Goal: Transaction & Acquisition: Purchase product/service

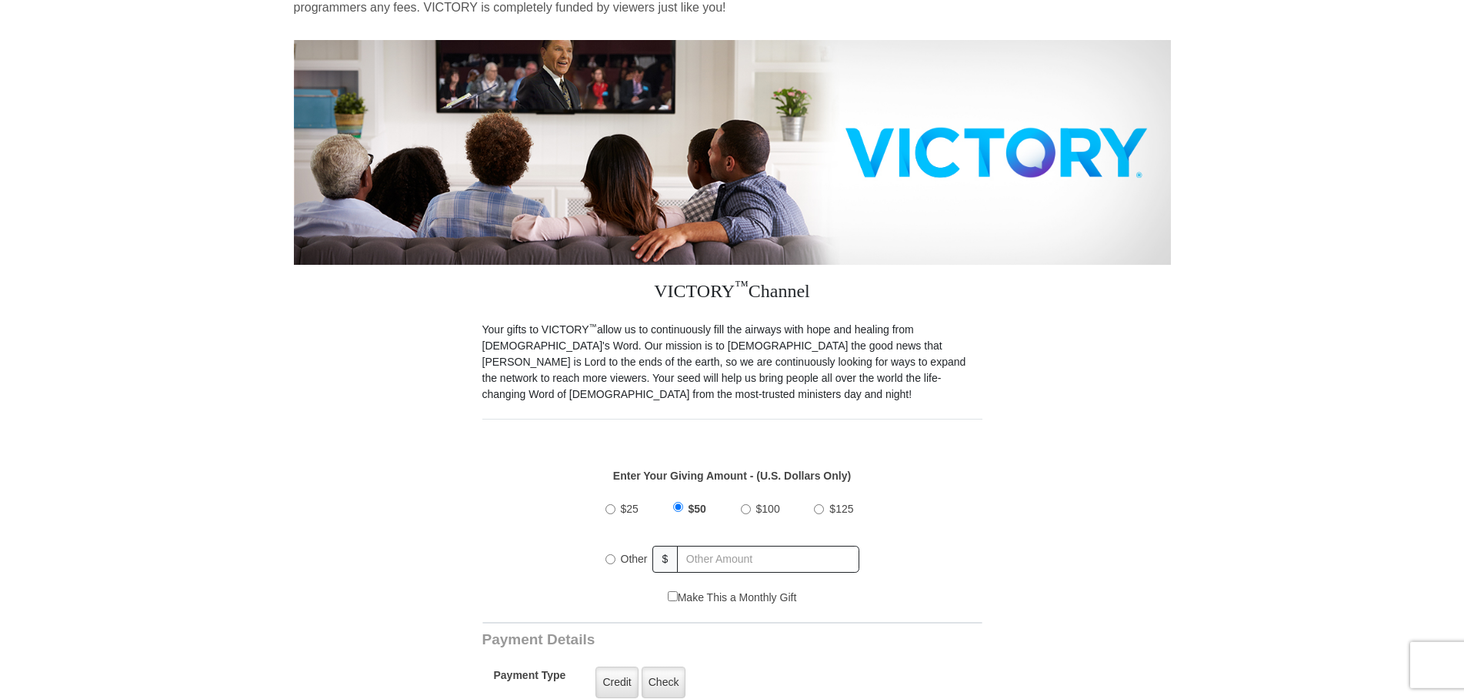
scroll to position [235, 0]
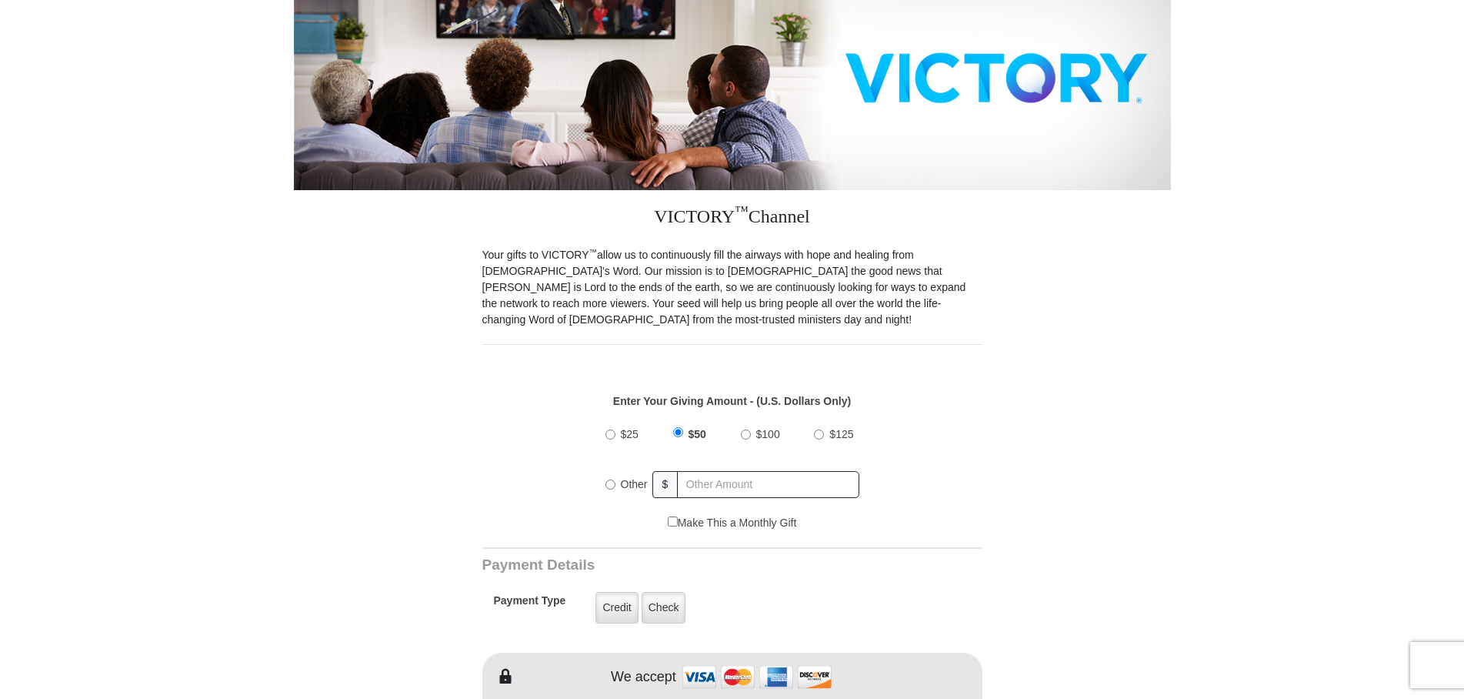
click at [610, 479] on input "Other" at bounding box center [611, 484] width 10 height 10
radio input "true"
click at [698, 471] on input "text" at bounding box center [769, 484] width 180 height 27
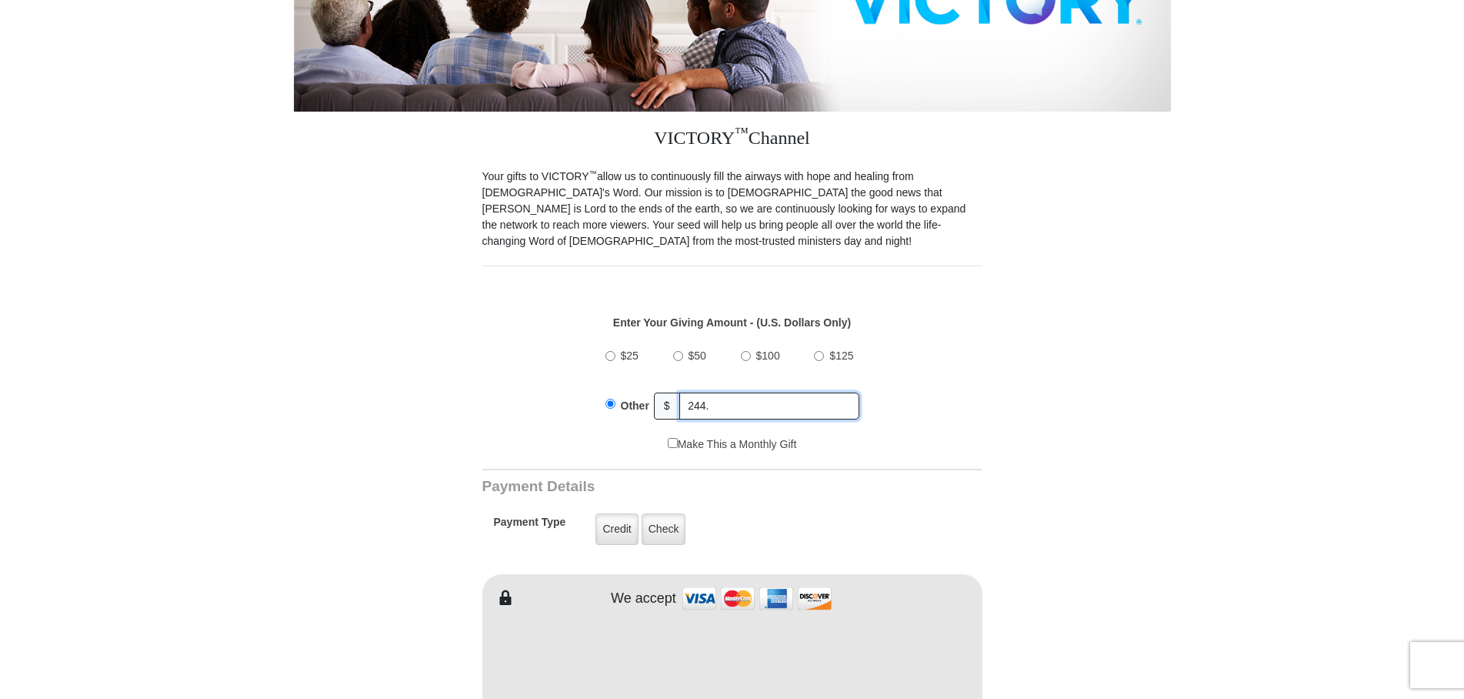
scroll to position [392, 0]
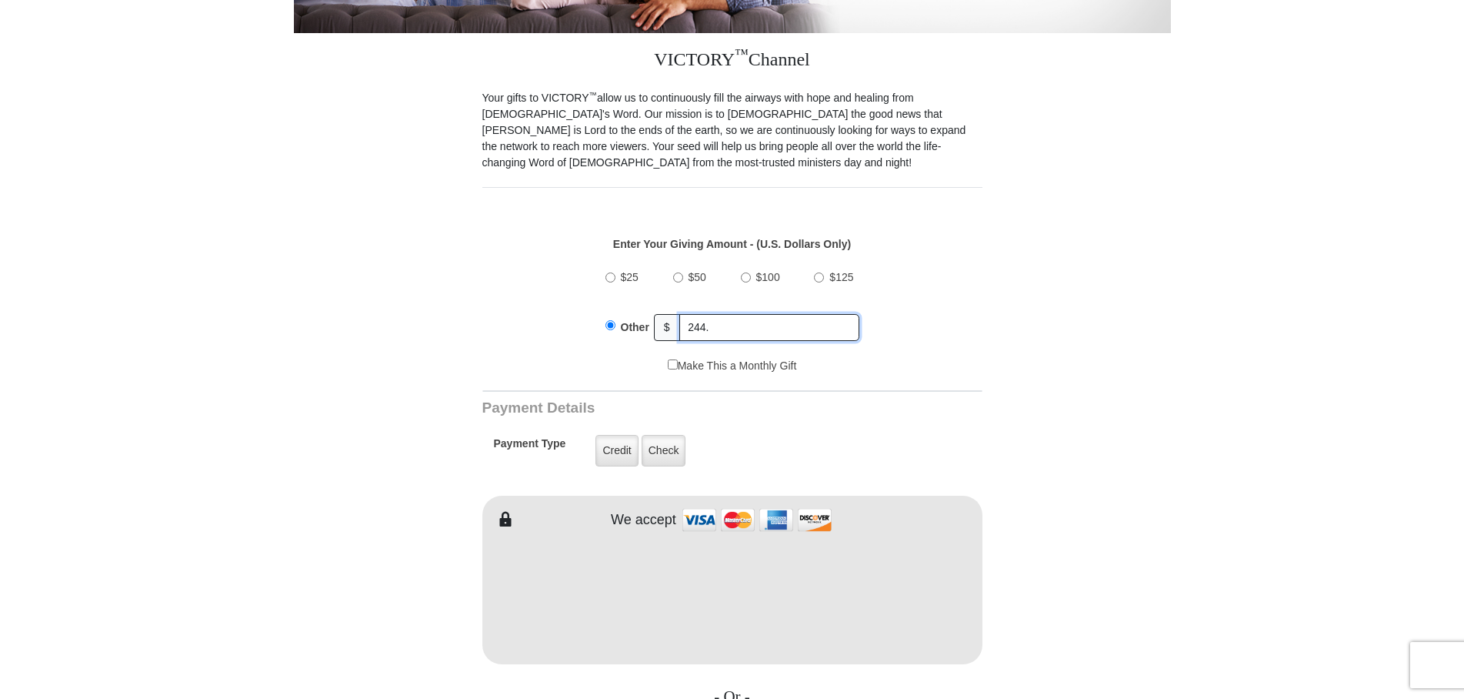
type input "244."
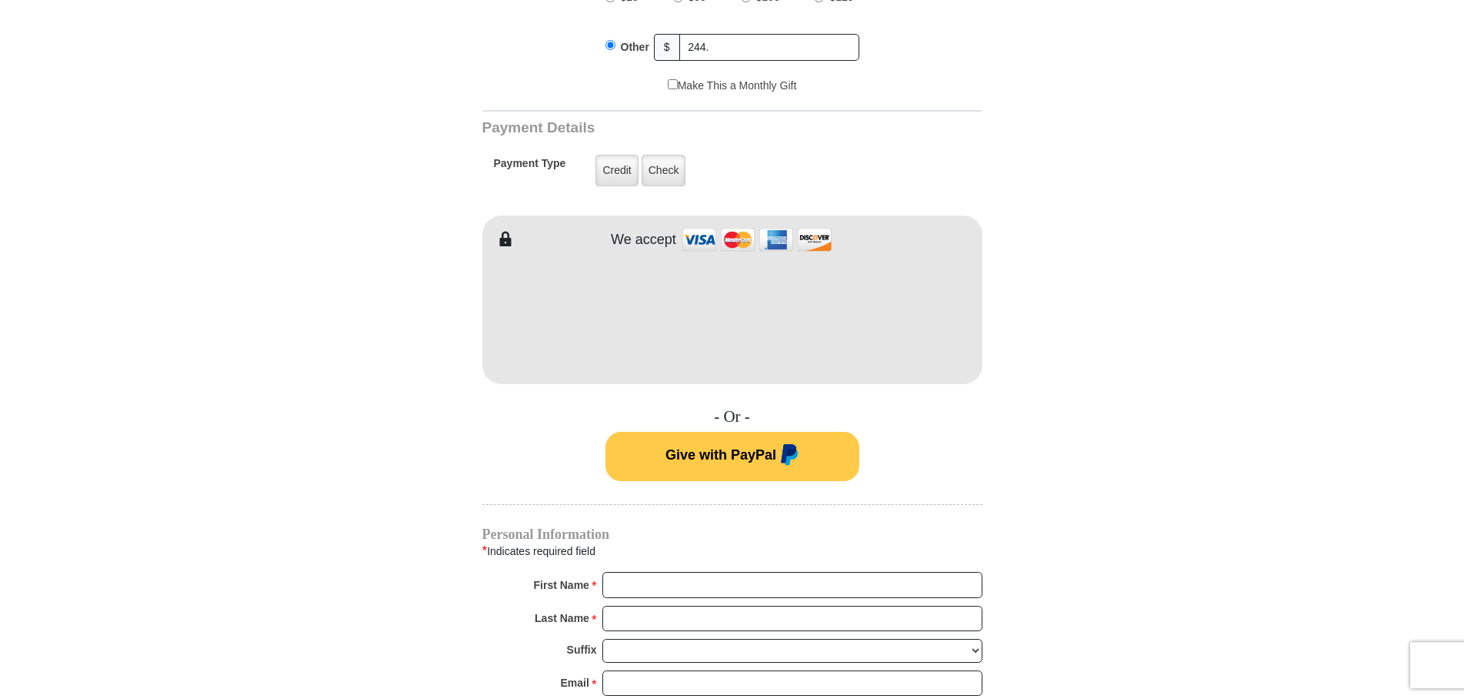
scroll to position [706, 0]
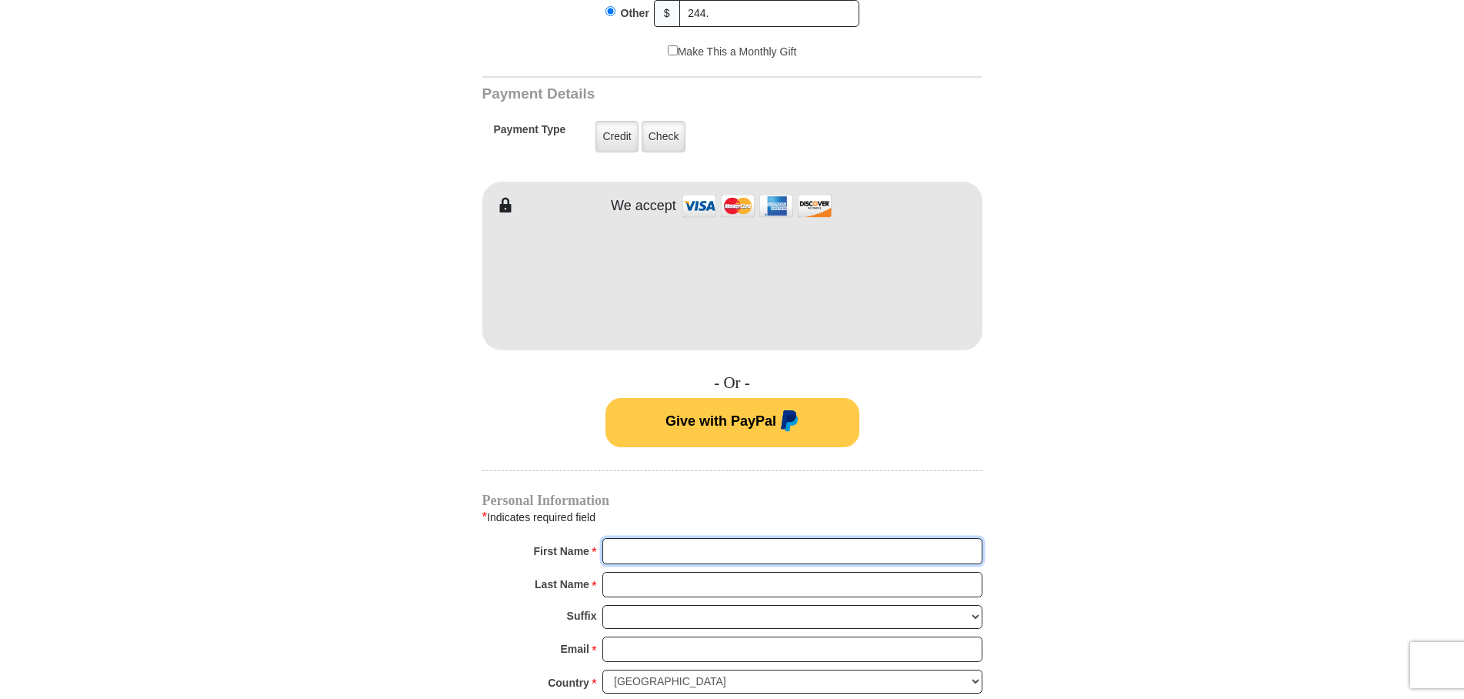
click at [616, 538] on input "First Name *" at bounding box center [792, 551] width 380 height 26
type input "[PERSON_NAME]"
click at [616, 572] on input "Last Name *" at bounding box center [792, 585] width 380 height 26
type input "[PERSON_NAME]"
click at [617, 636] on input "Email *" at bounding box center [792, 649] width 380 height 26
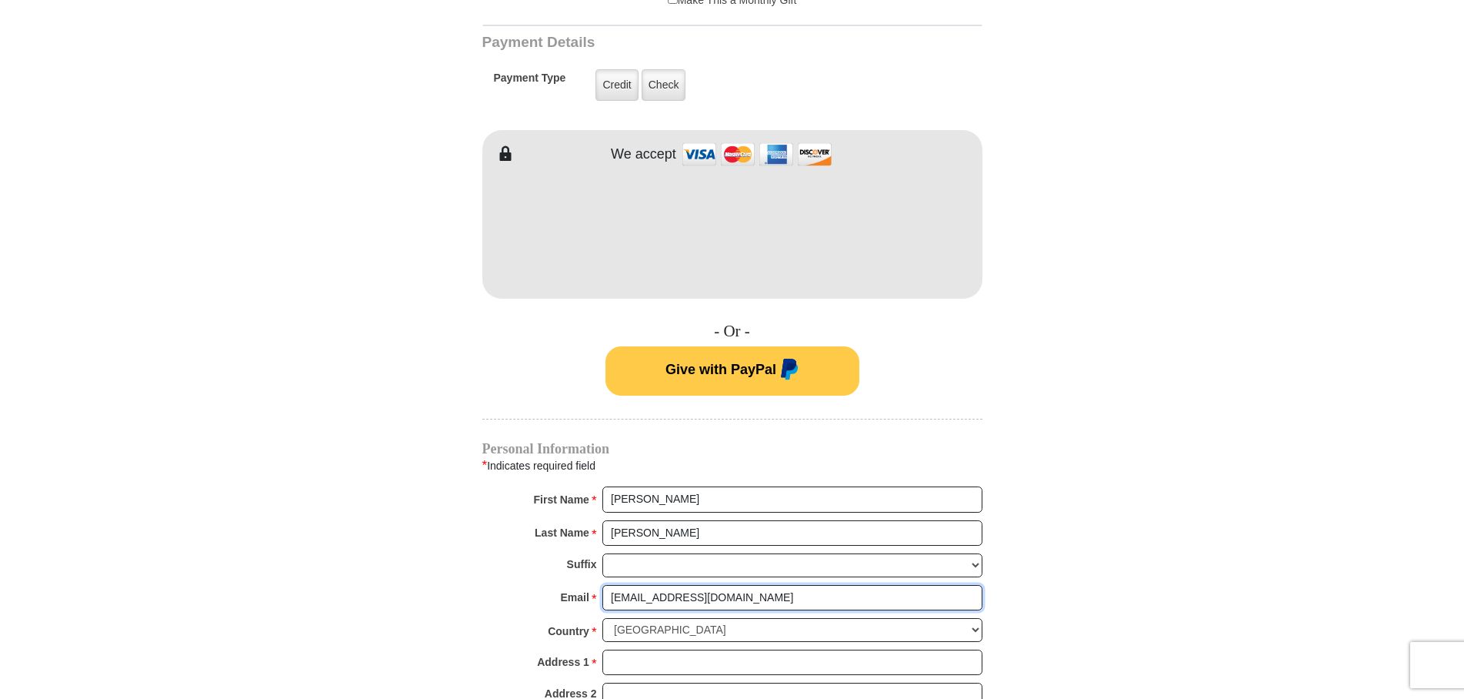
scroll to position [785, 0]
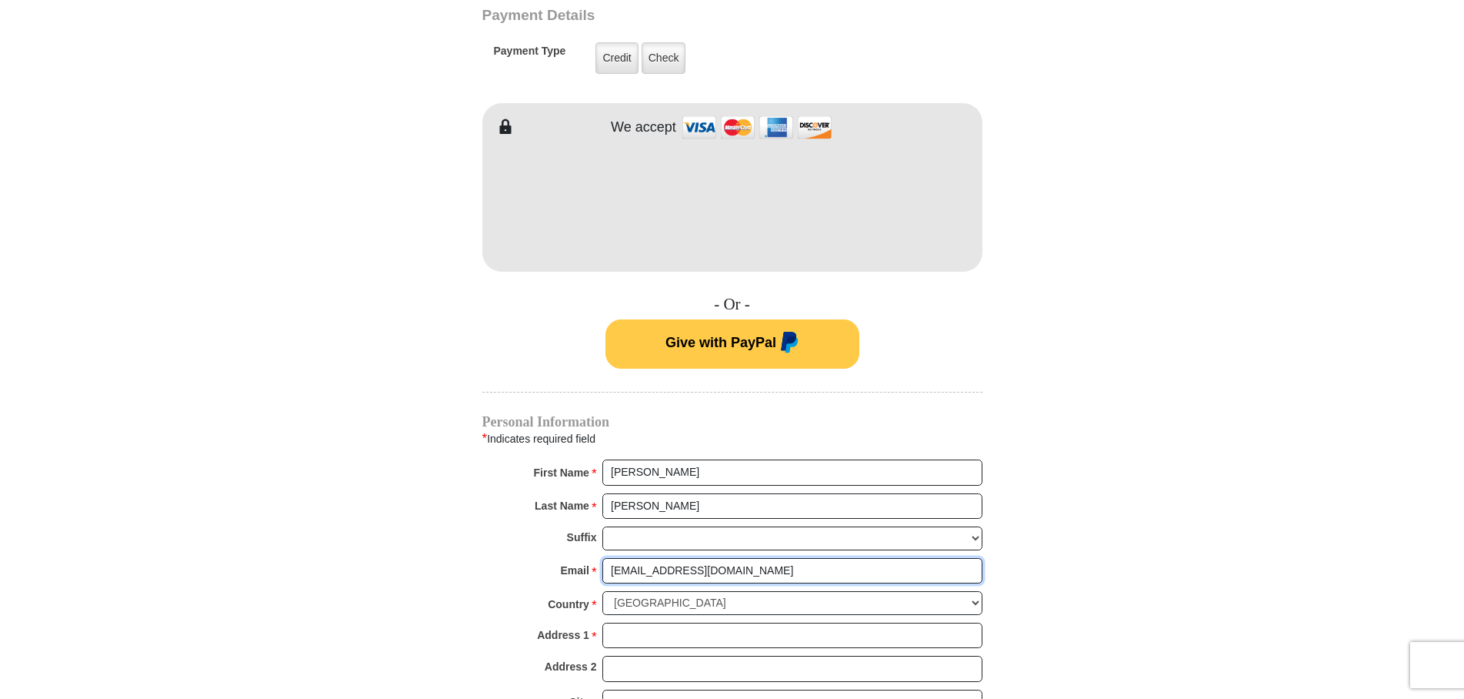
type input "[EMAIL_ADDRESS][DOMAIN_NAME]"
click at [622, 622] on input "Address 1 *" at bounding box center [792, 635] width 380 height 26
type input "PO Box 94884"
click at [619, 689] on input "City *" at bounding box center [792, 702] width 380 height 26
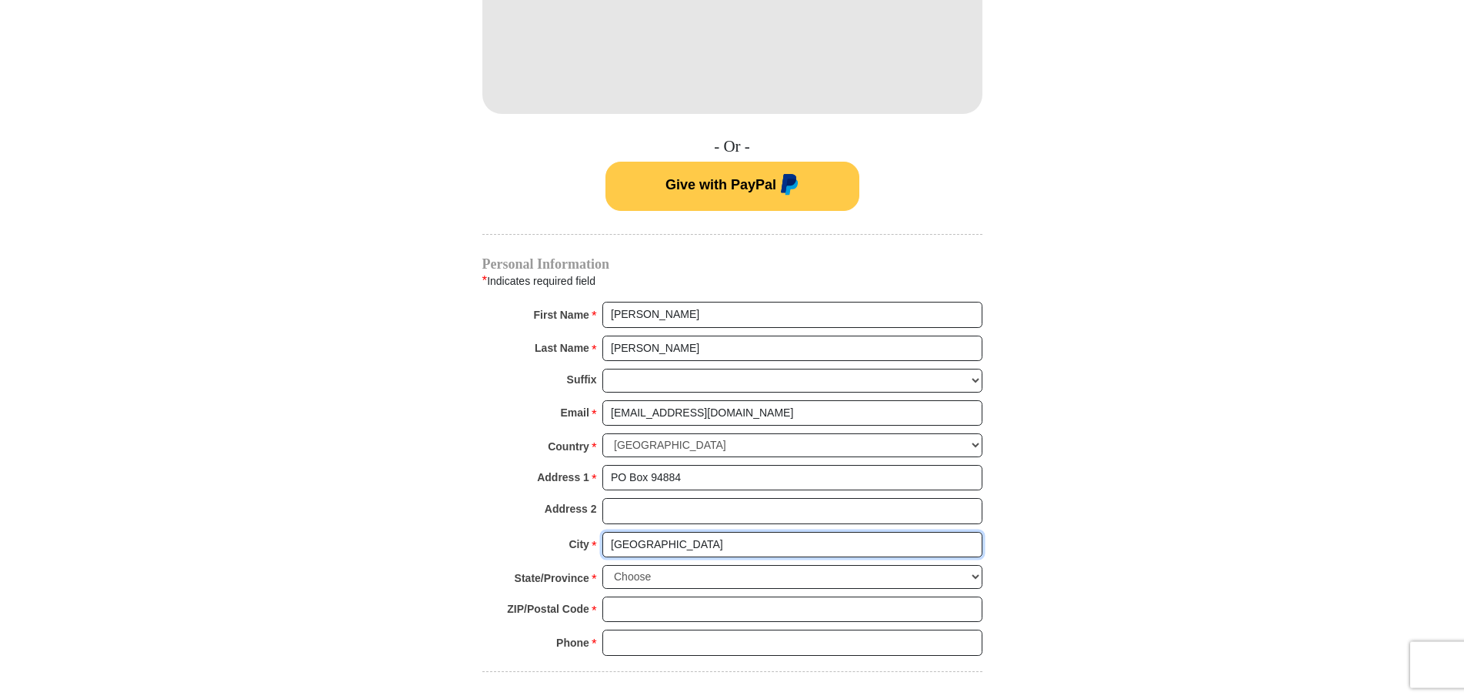
scroll to position [1020, 0]
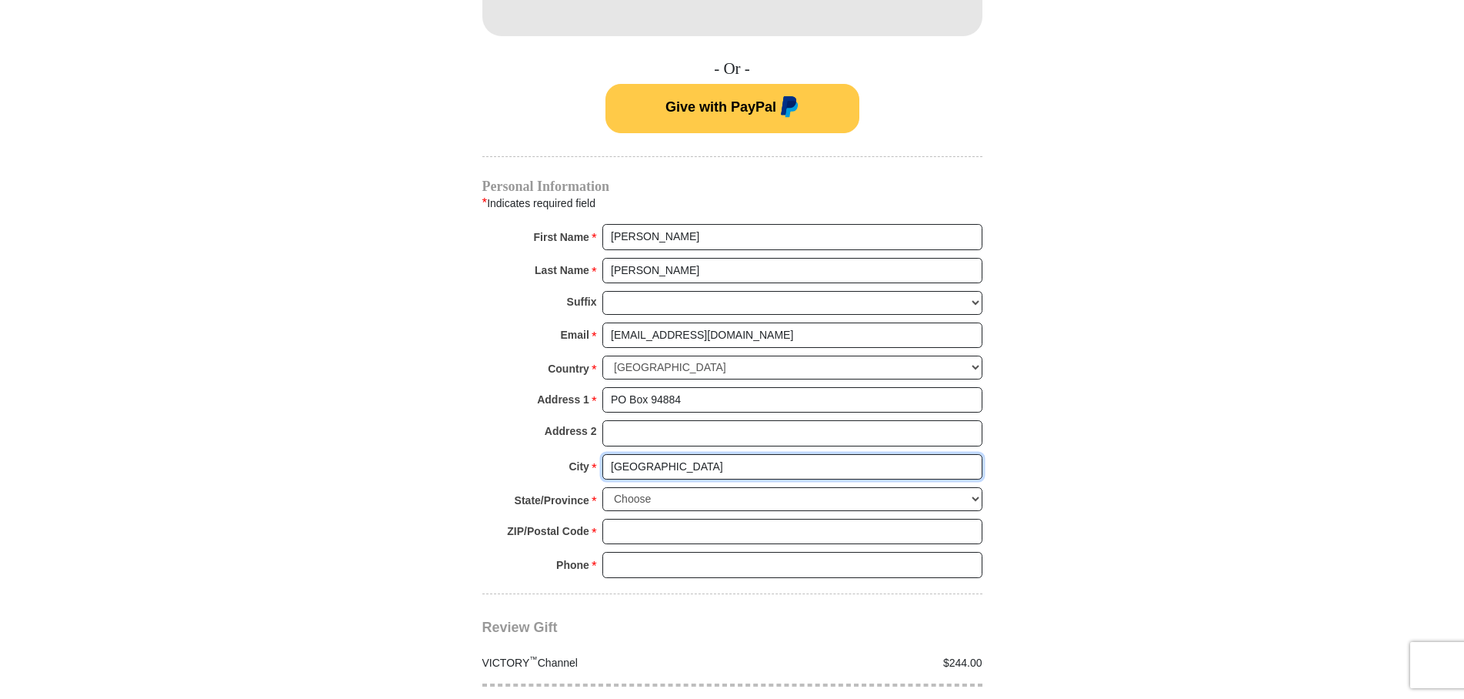
type input "[GEOGRAPHIC_DATA]"
click at [616, 519] on input "ZIP/Postal Code *" at bounding box center [792, 532] width 380 height 26
click at [602, 487] on select "Choose [US_STATE] [US_STATE] [US_STATE] [US_STATE] [US_STATE] Armed Forces Amer…" at bounding box center [792, 499] width 380 height 24
select select "NV"
click option "[US_STATE]" at bounding box center [0, 0] width 0 height 0
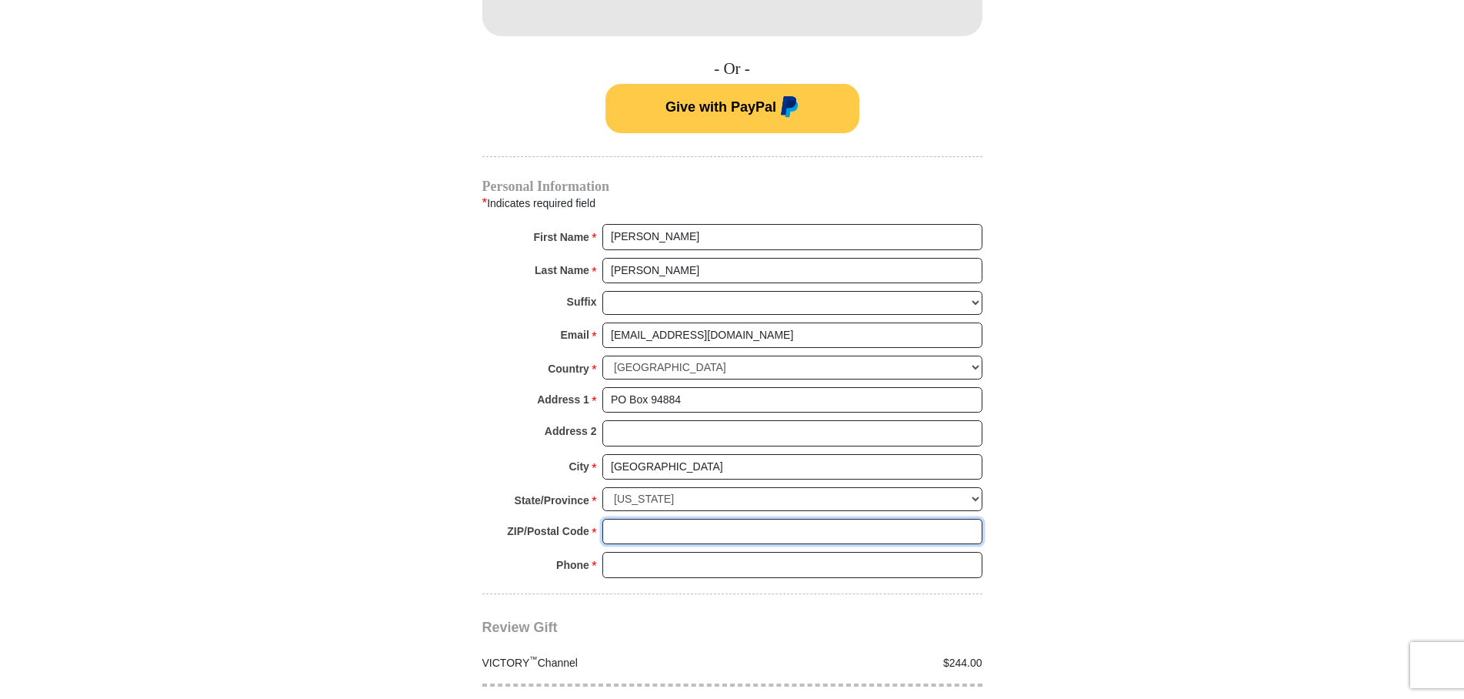
click at [616, 519] on input "ZIP/Postal Code *" at bounding box center [792, 532] width 380 height 26
type input "89193"
click at [616, 552] on input "Phone * *" at bounding box center [792, 565] width 380 height 26
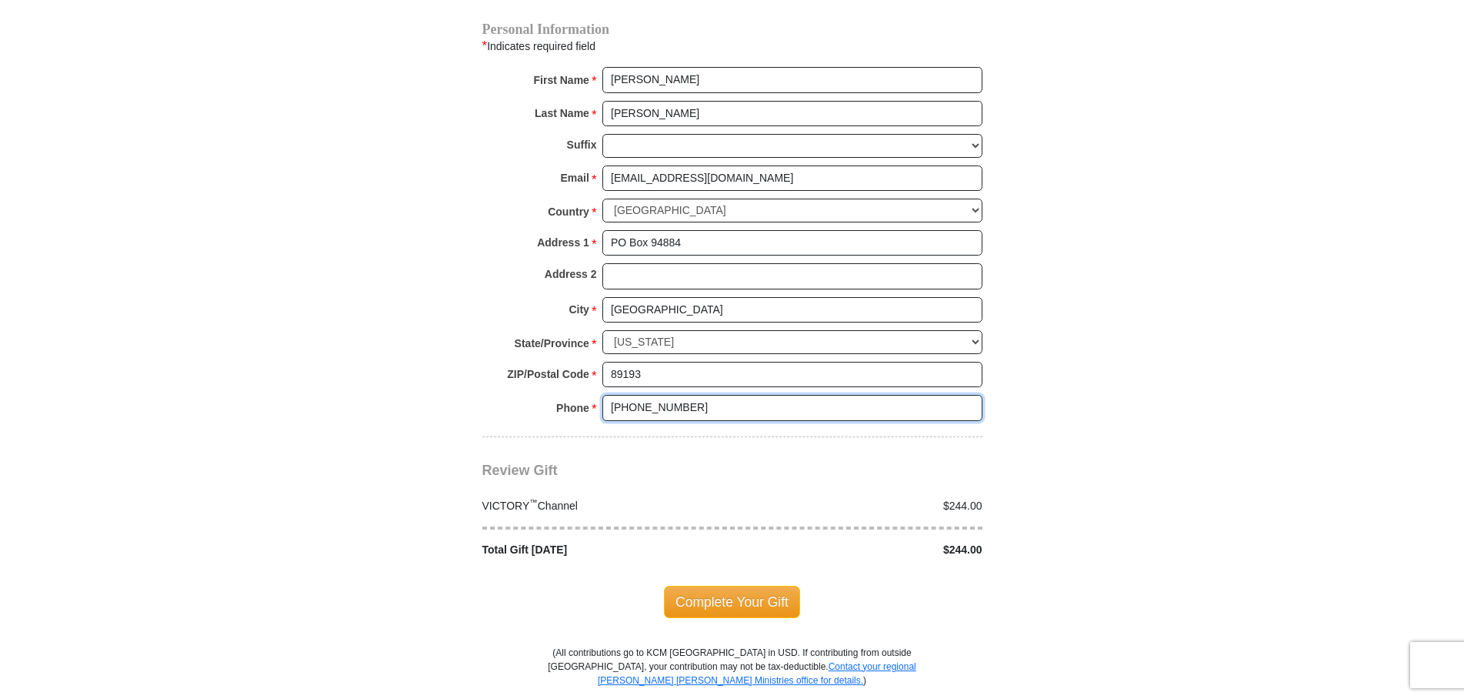
scroll to position [1256, 0]
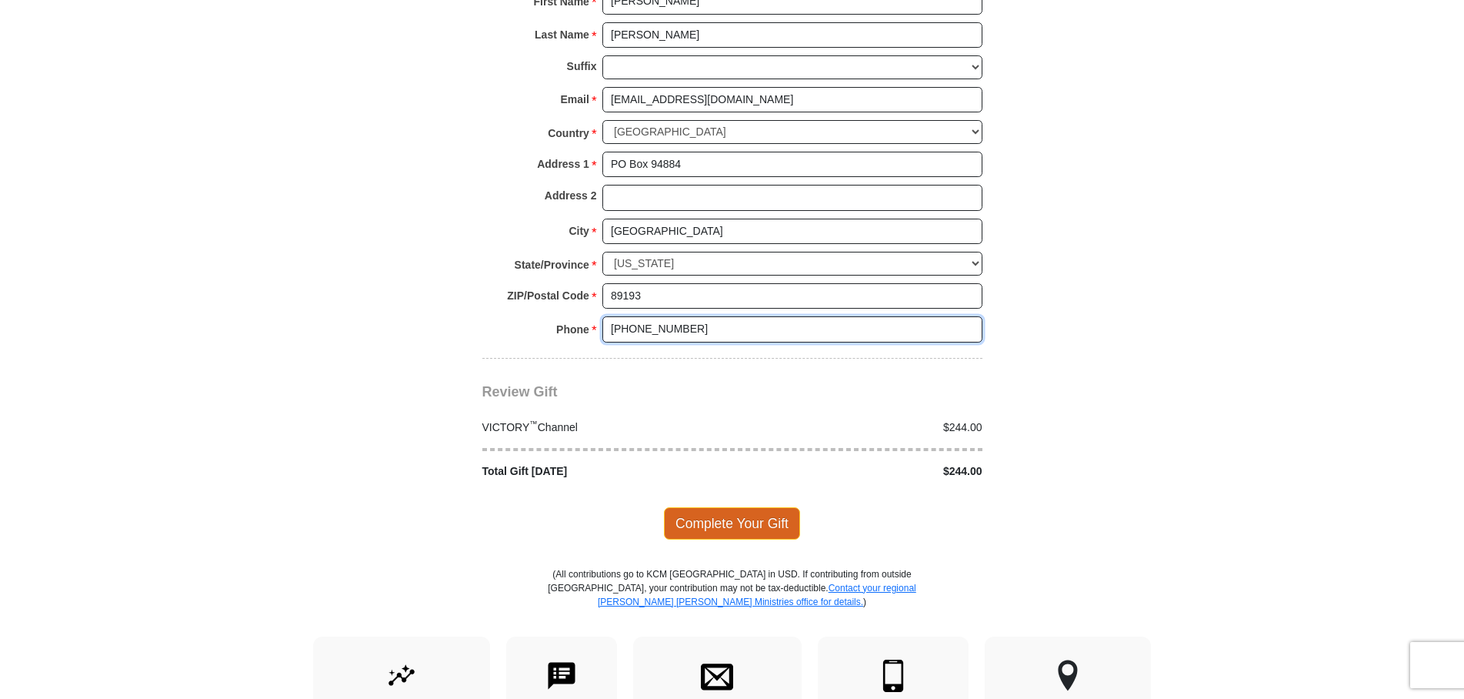
type input "[PHONE_NUMBER]"
click at [727, 507] on span "Complete Your Gift" at bounding box center [732, 523] width 136 height 32
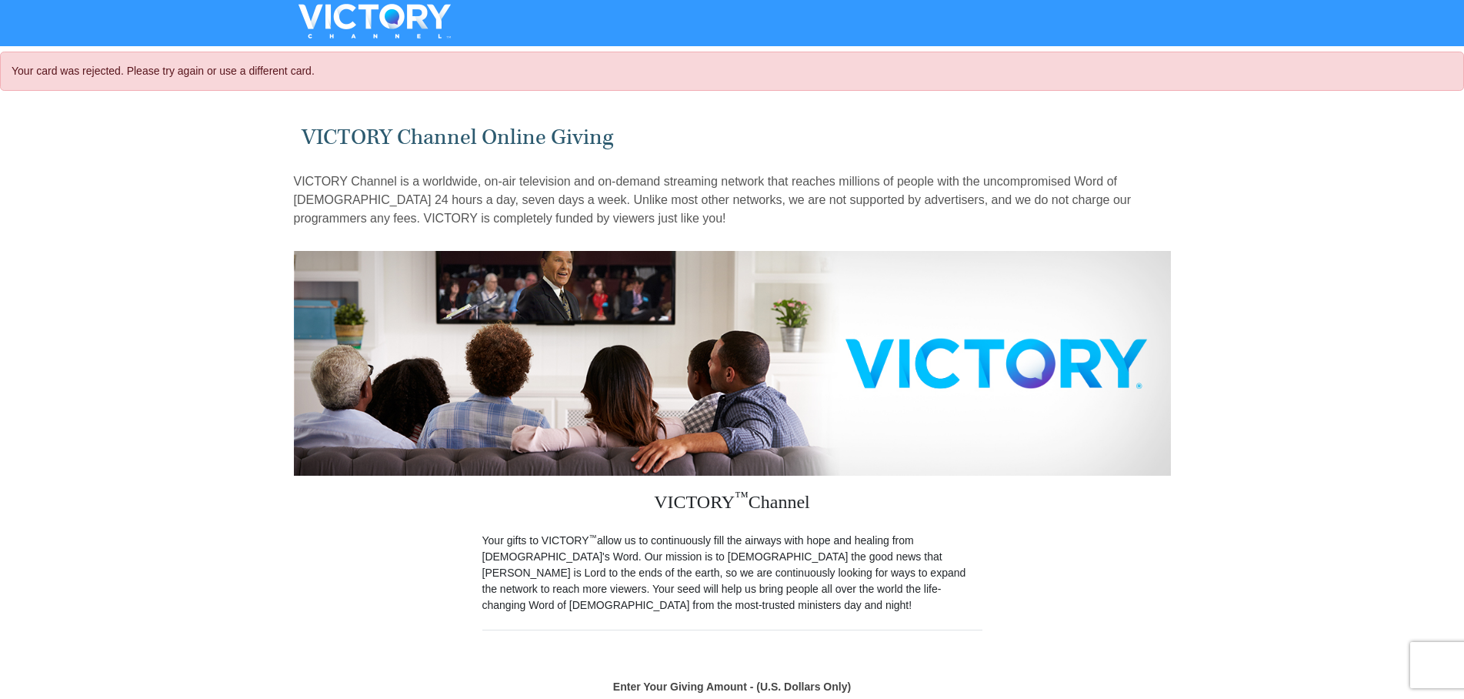
select select "NV"
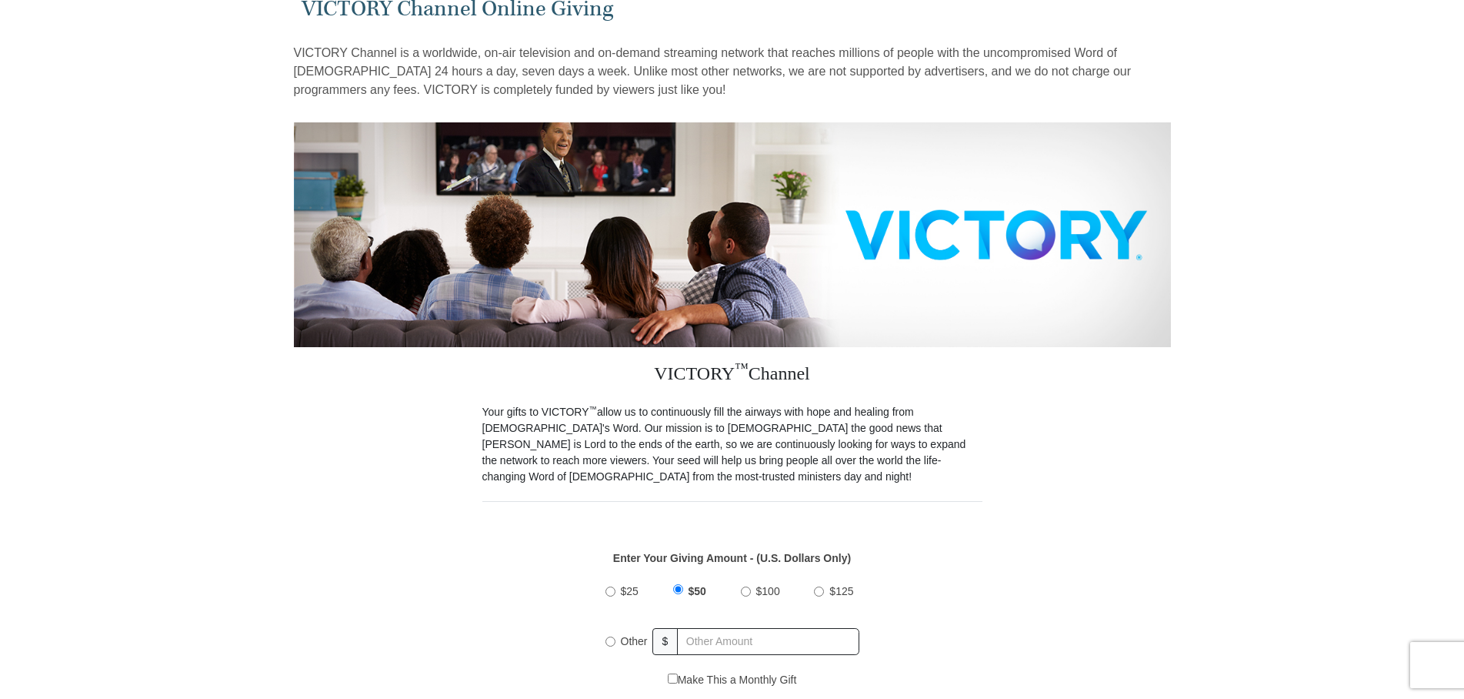
scroll to position [78, 0]
click at [611, 636] on input "Other" at bounding box center [611, 641] width 10 height 10
radio input "true"
click at [702, 628] on input "text" at bounding box center [769, 641] width 180 height 27
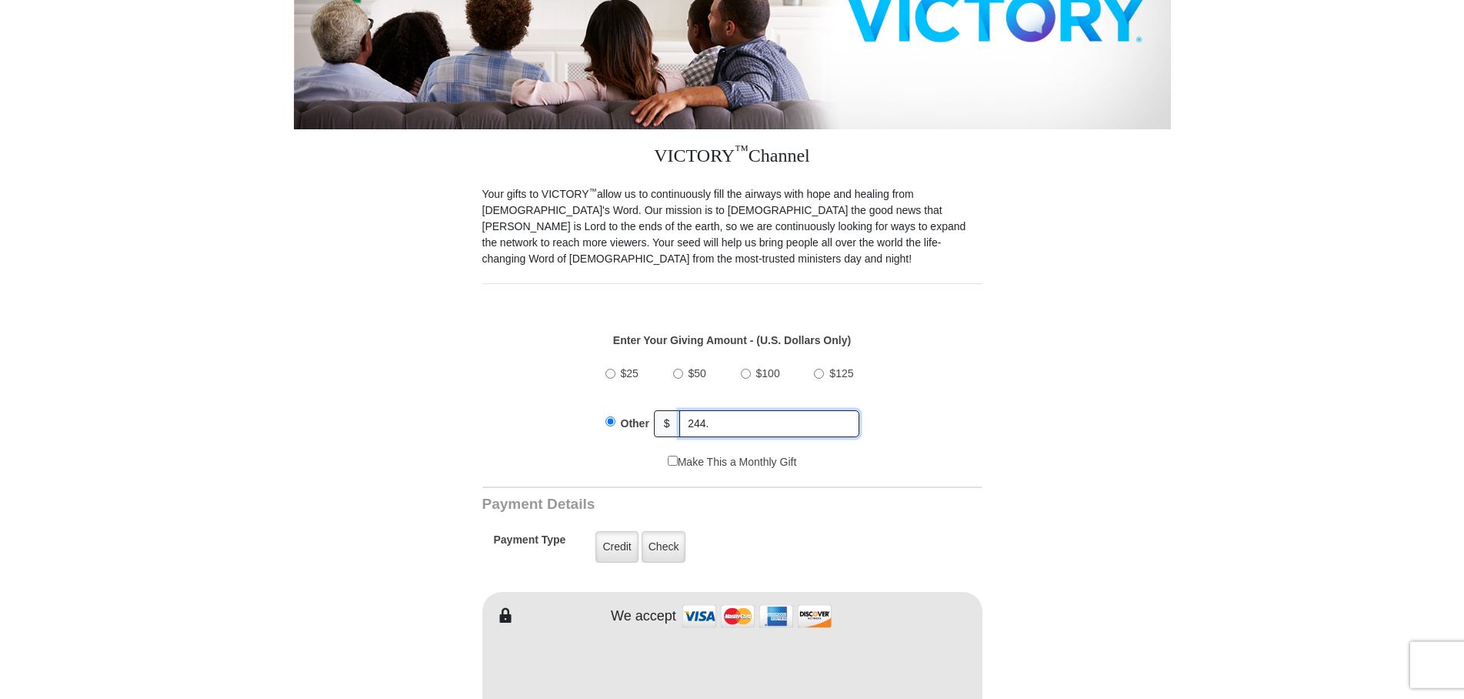
scroll to position [392, 0]
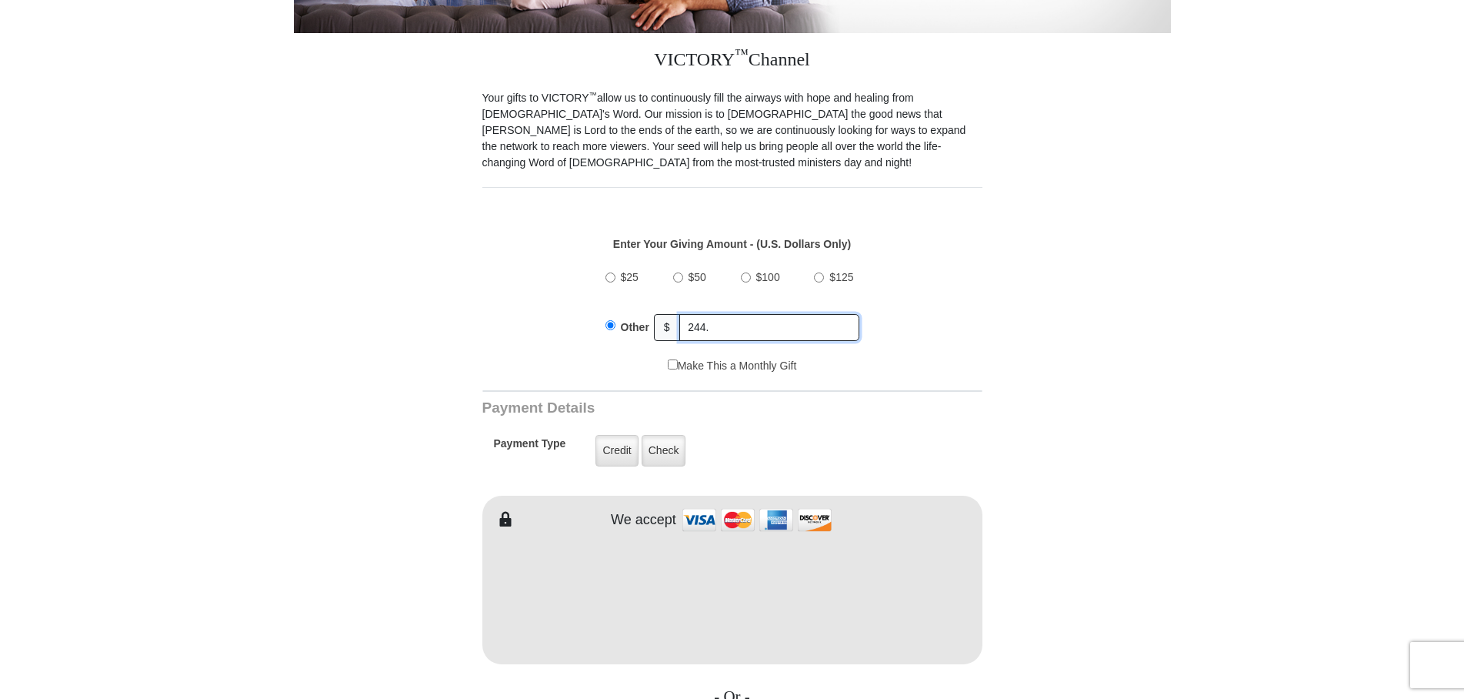
type input "244."
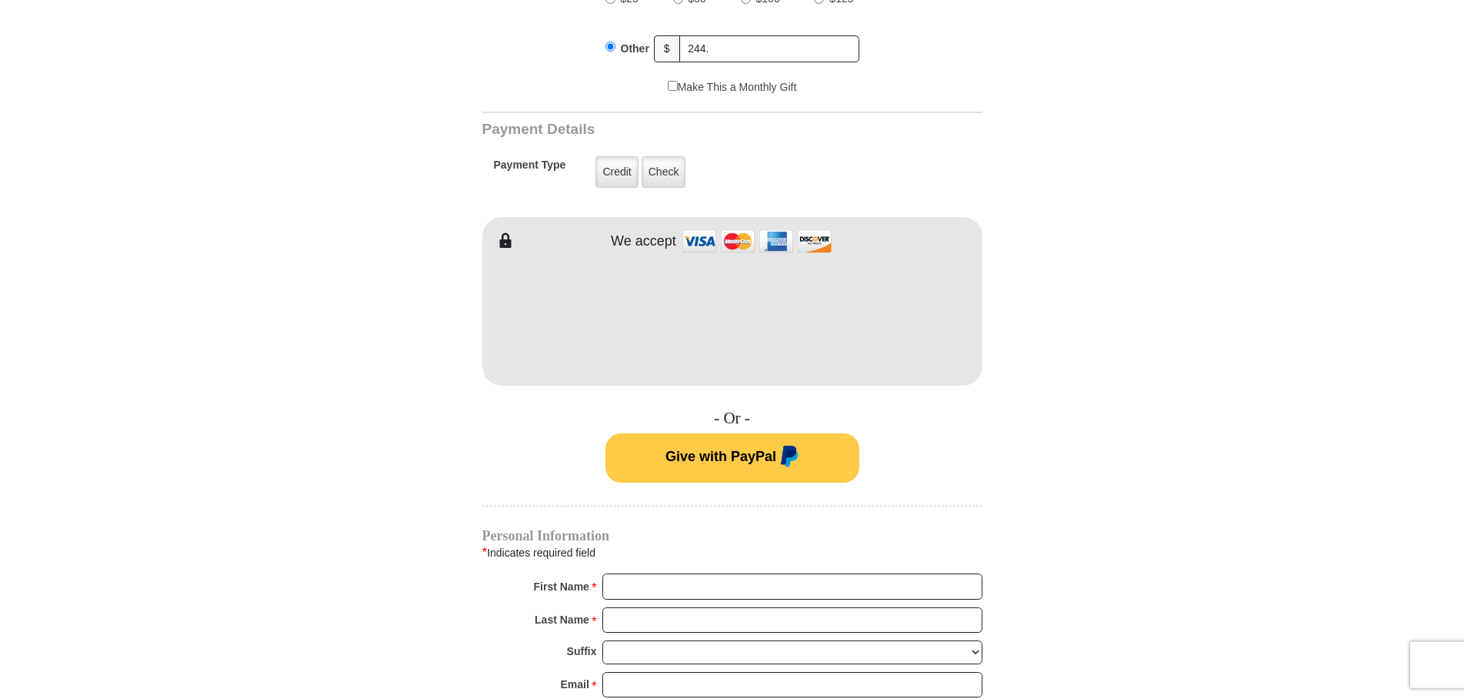
scroll to position [706, 0]
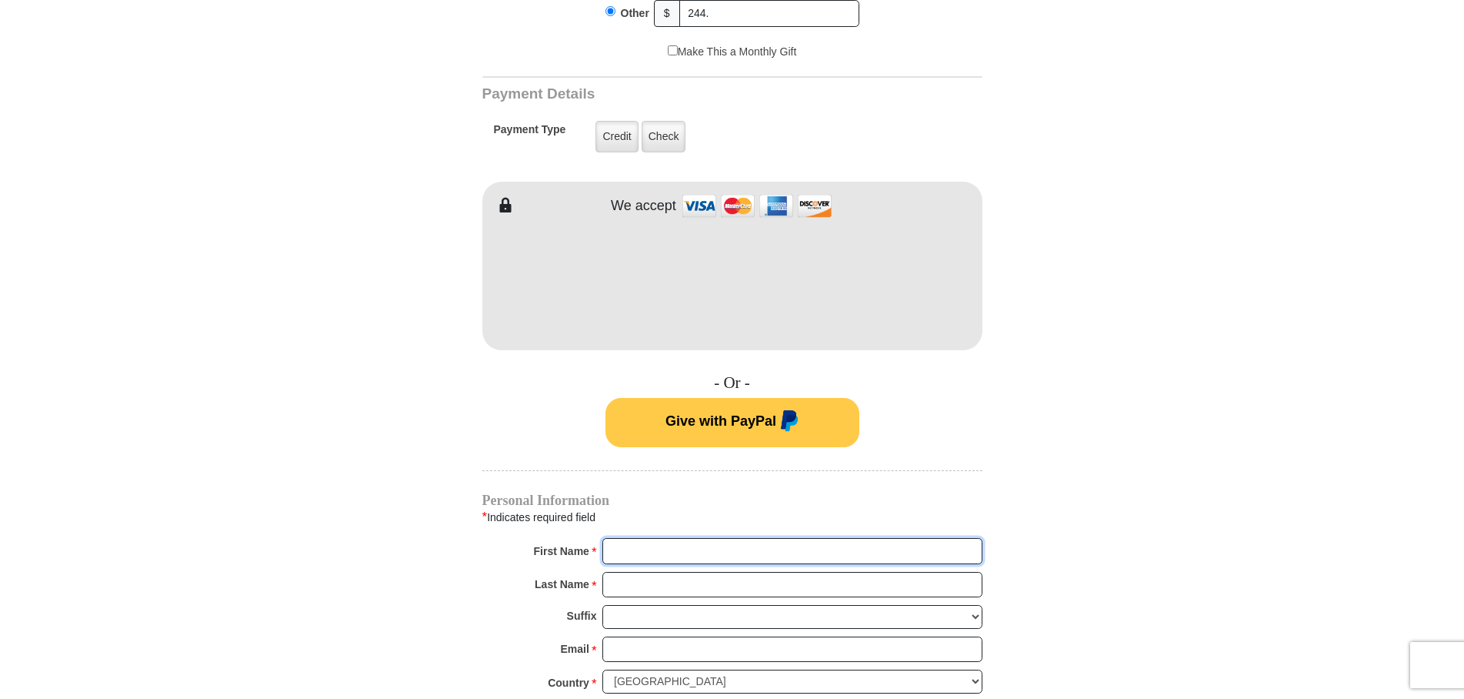
click at [622, 539] on input "First Name *" at bounding box center [792, 551] width 380 height 26
type input "[PERSON_NAME]"
click at [616, 574] on input "Last Name *" at bounding box center [792, 585] width 380 height 26
type input "[PERSON_NAME]"
click at [610, 636] on input "Email *" at bounding box center [792, 649] width 380 height 26
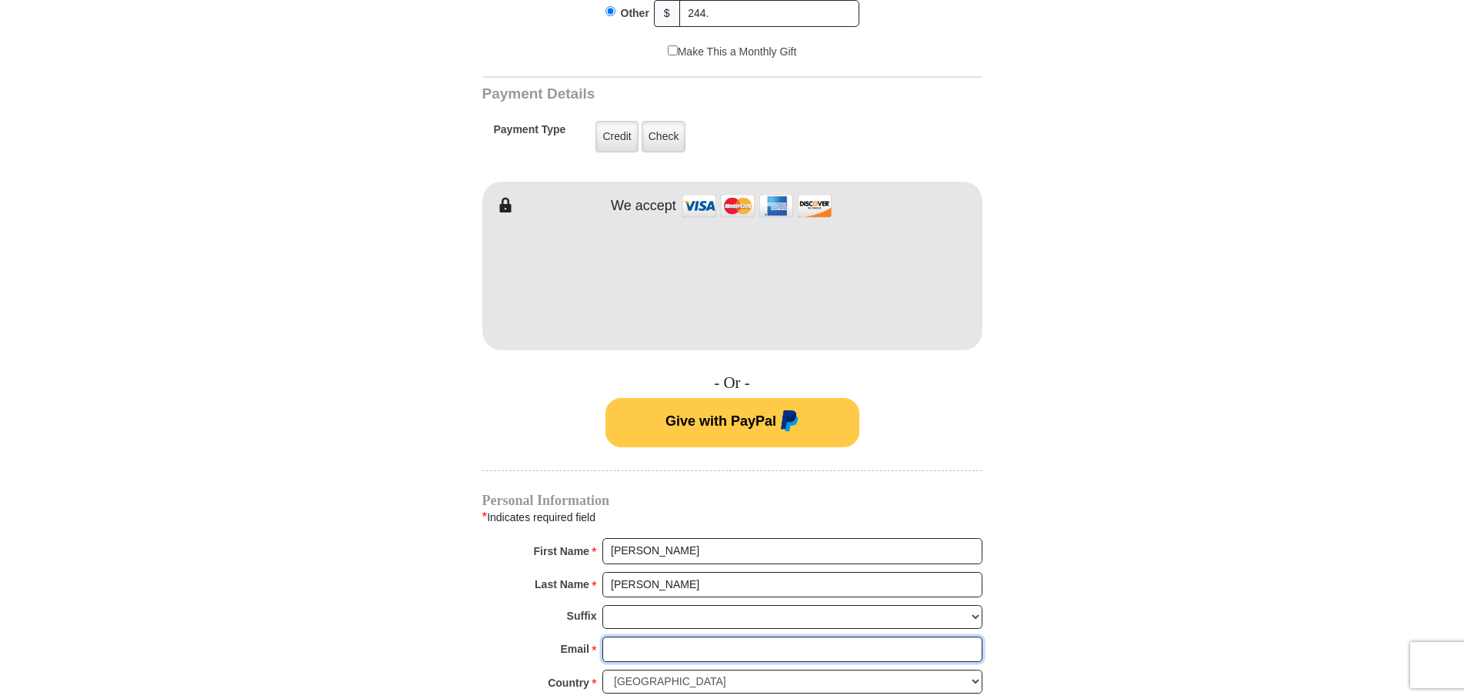
type input "A"
type input "[EMAIL_ADDRESS][DOMAIN_NAME]"
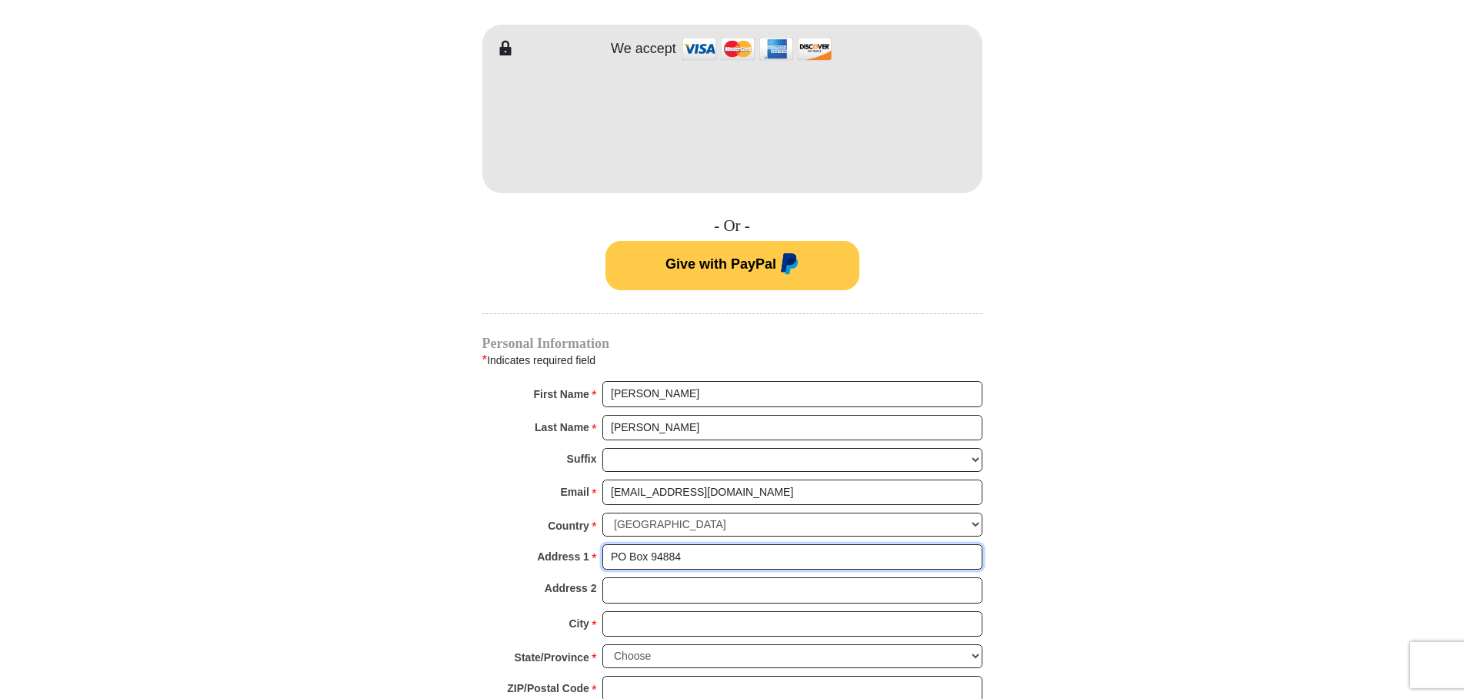
scroll to position [866, 0]
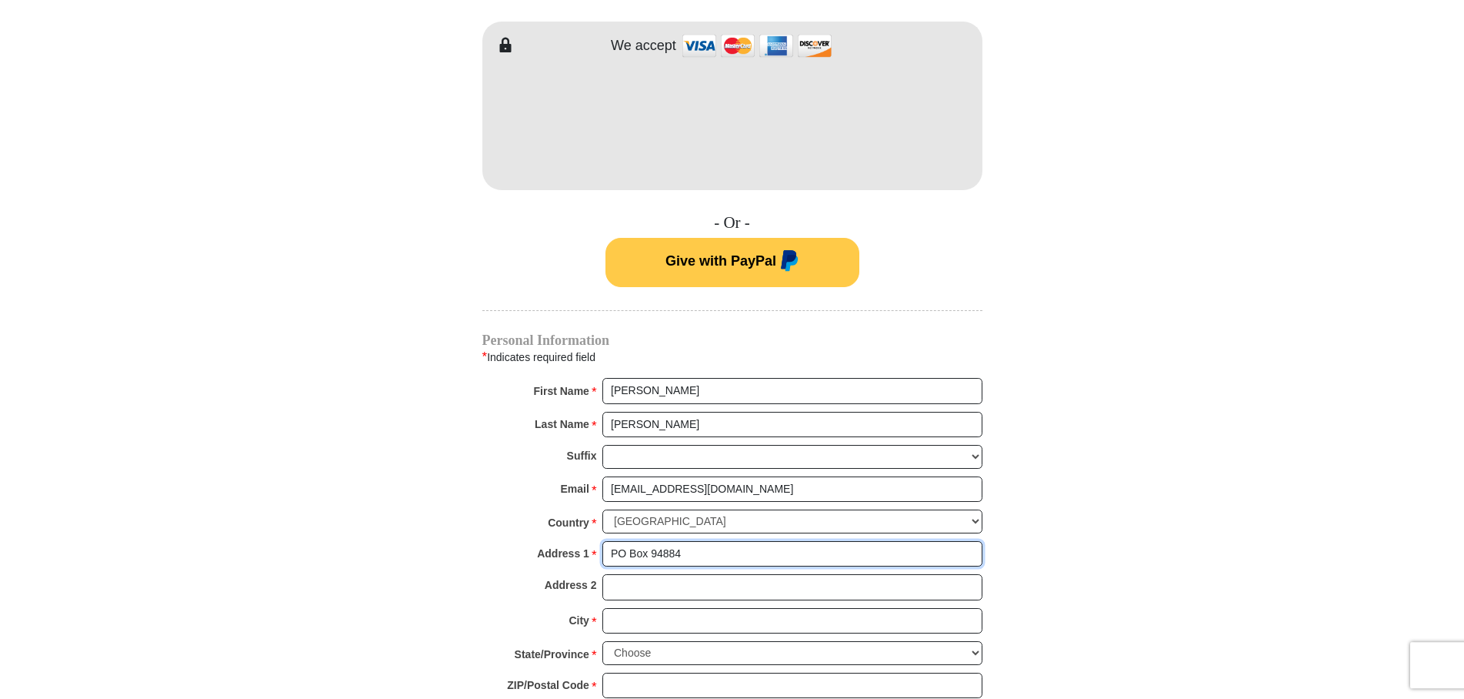
type input "PO Box 94884"
click at [628, 574] on input "Address 2" at bounding box center [792, 587] width 380 height 26
click at [621, 608] on input "City *" at bounding box center [792, 621] width 380 height 26
type input "[GEOGRAPHIC_DATA]"
click at [602, 641] on select "Choose [US_STATE] [US_STATE] [US_STATE] [US_STATE] [US_STATE] Armed Forces Amer…" at bounding box center [792, 653] width 380 height 24
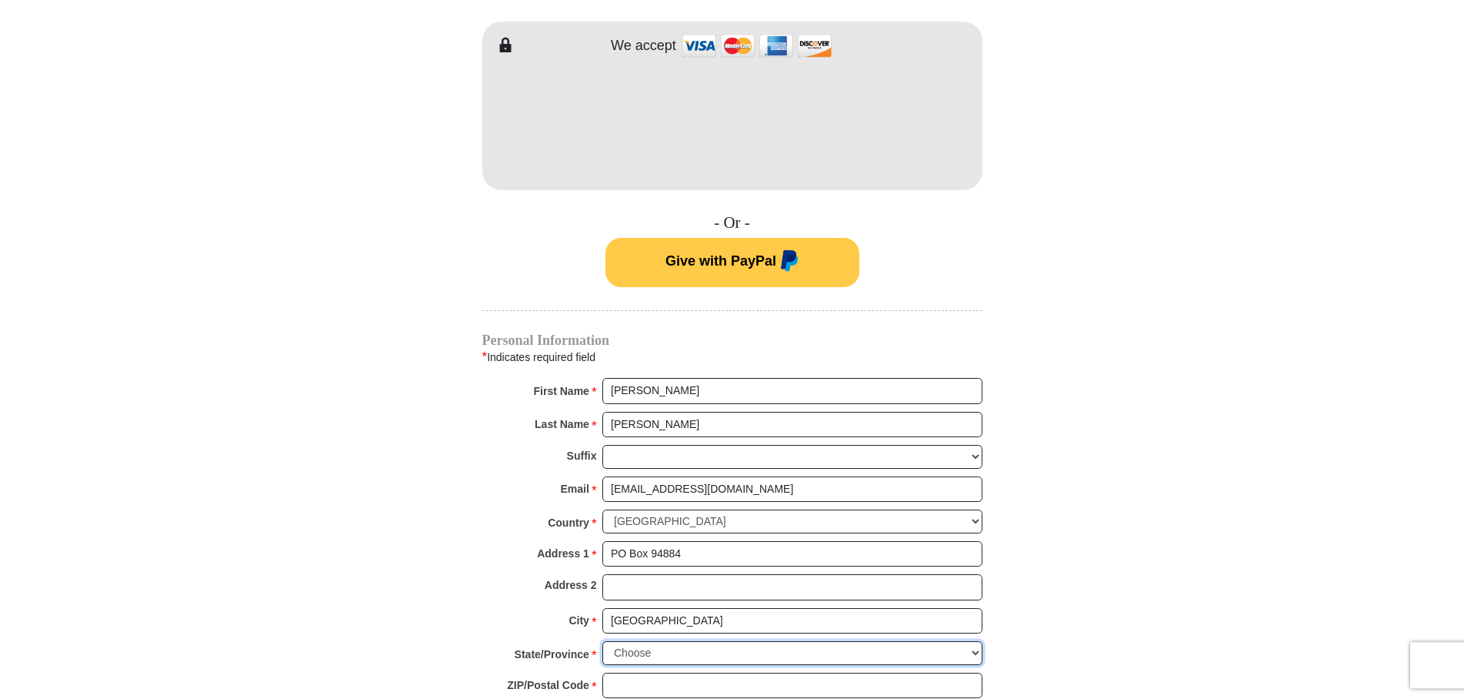
select select "NV"
click option "[US_STATE]" at bounding box center [0, 0] width 0 height 0
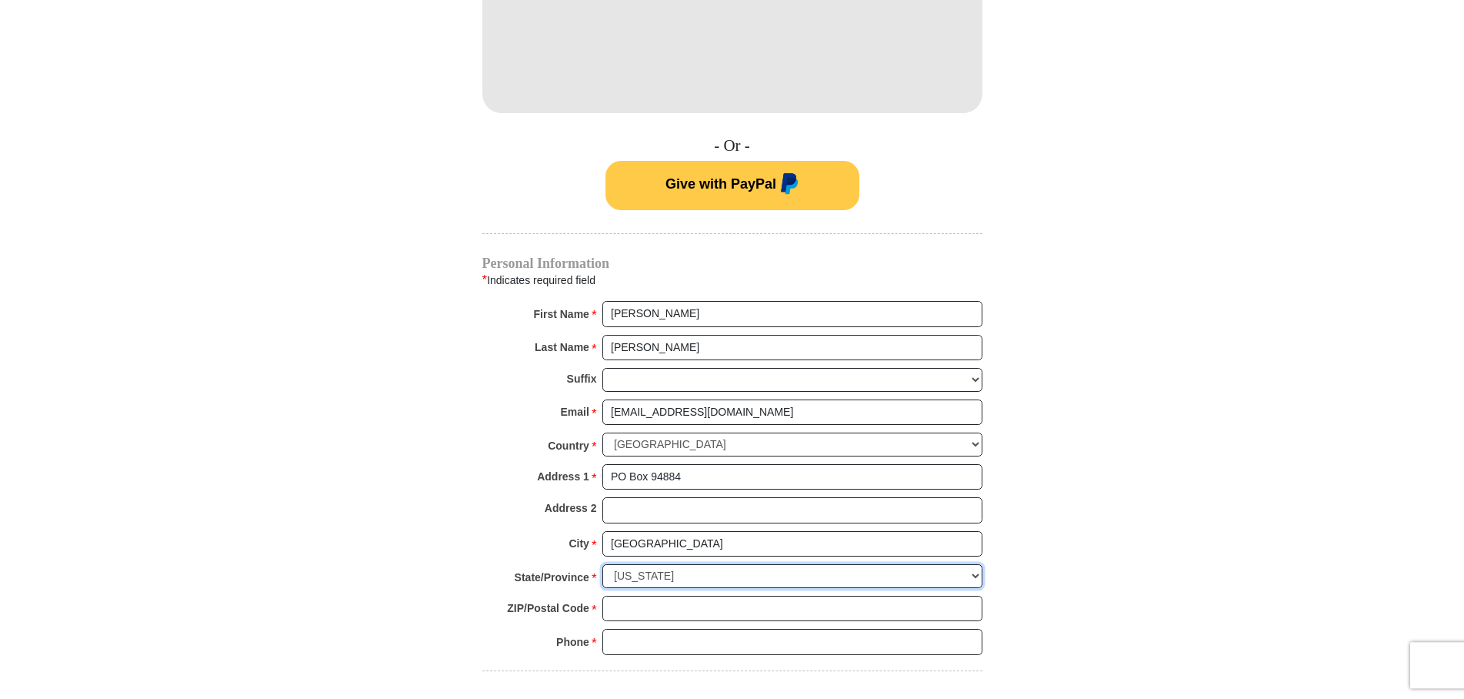
scroll to position [945, 0]
click at [613, 594] on input "ZIP/Postal Code *" at bounding box center [792, 607] width 380 height 26
type input "89193"
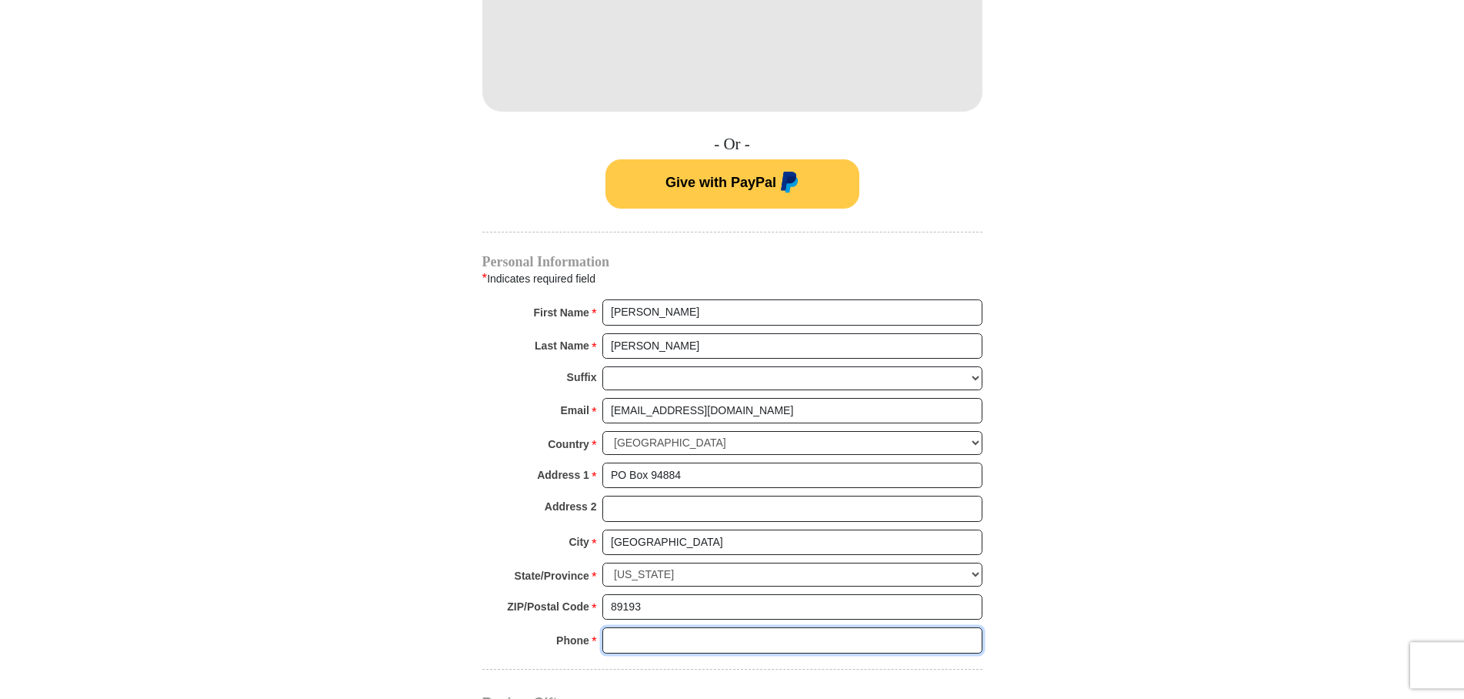
click at [612, 627] on input "Phone * *" at bounding box center [792, 640] width 380 height 26
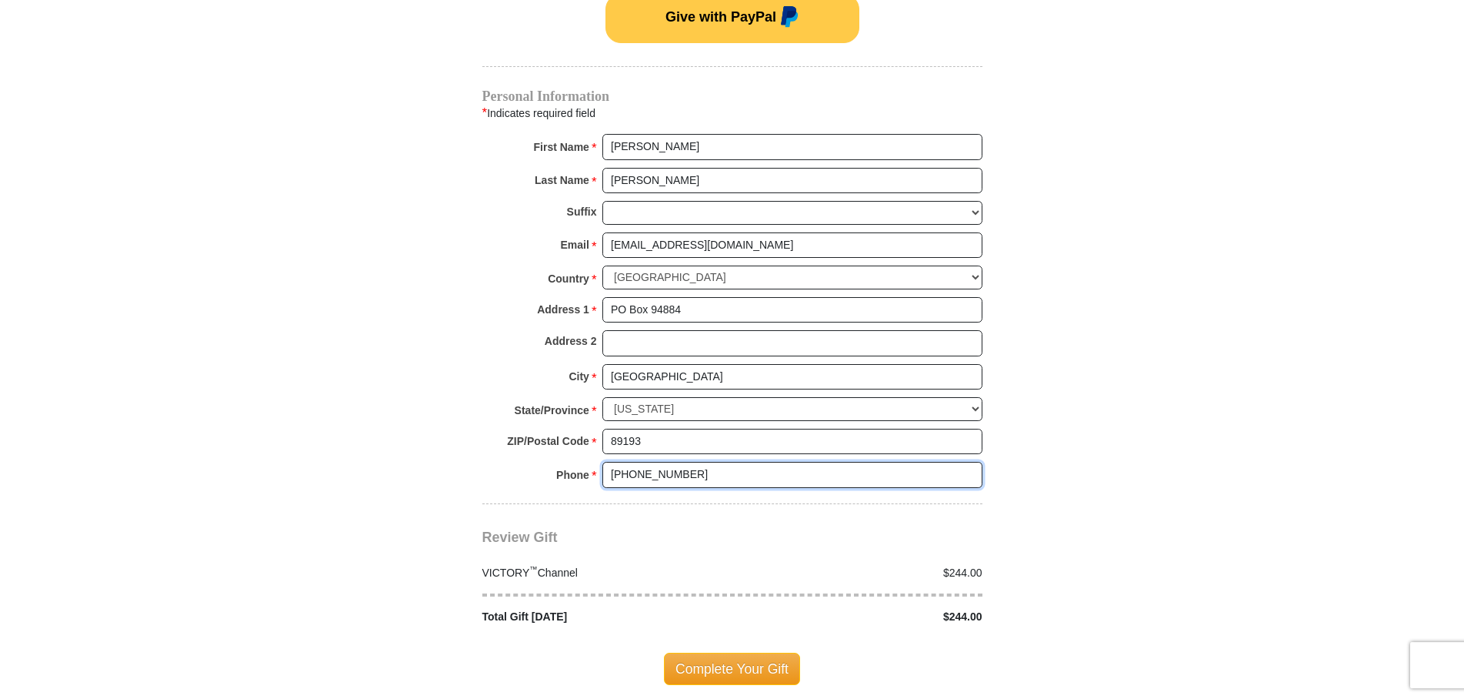
scroll to position [1180, 0]
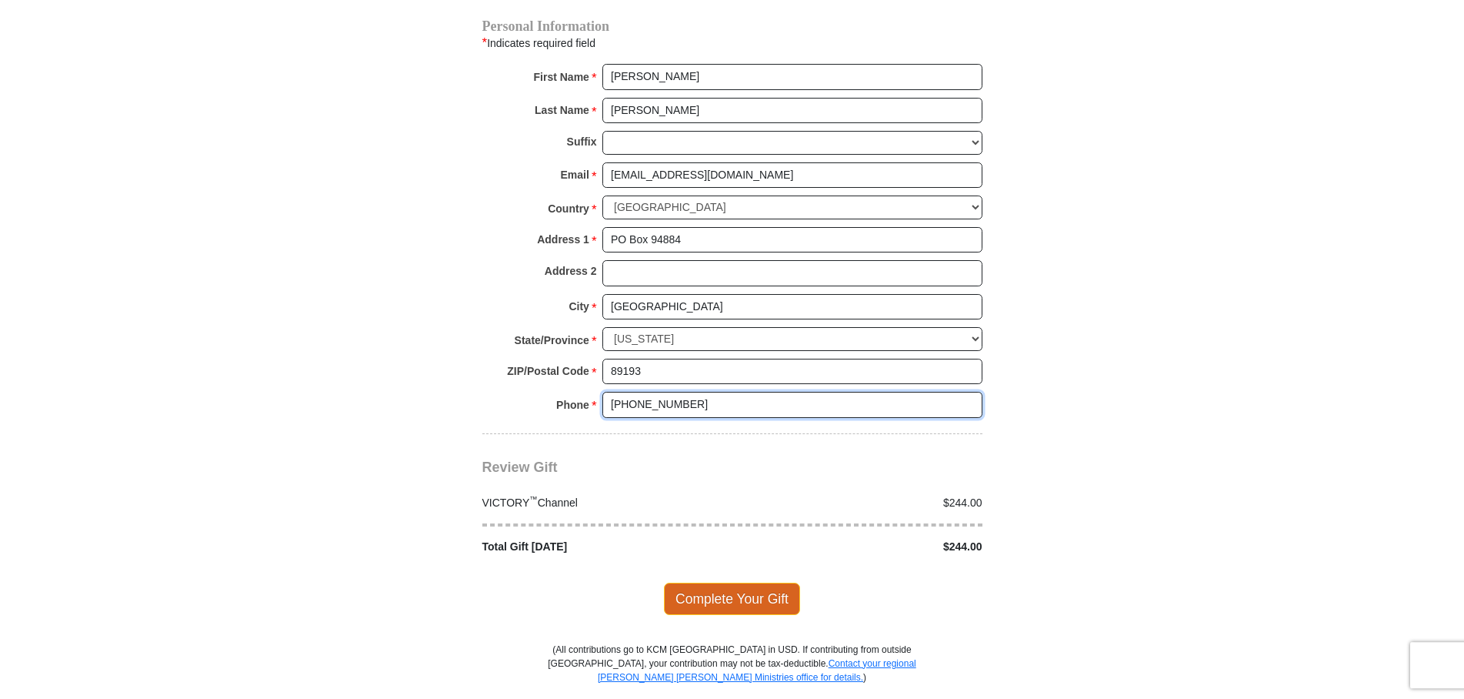
type input "[PHONE_NUMBER]"
click at [740, 582] on span "Complete Your Gift" at bounding box center [732, 598] width 136 height 32
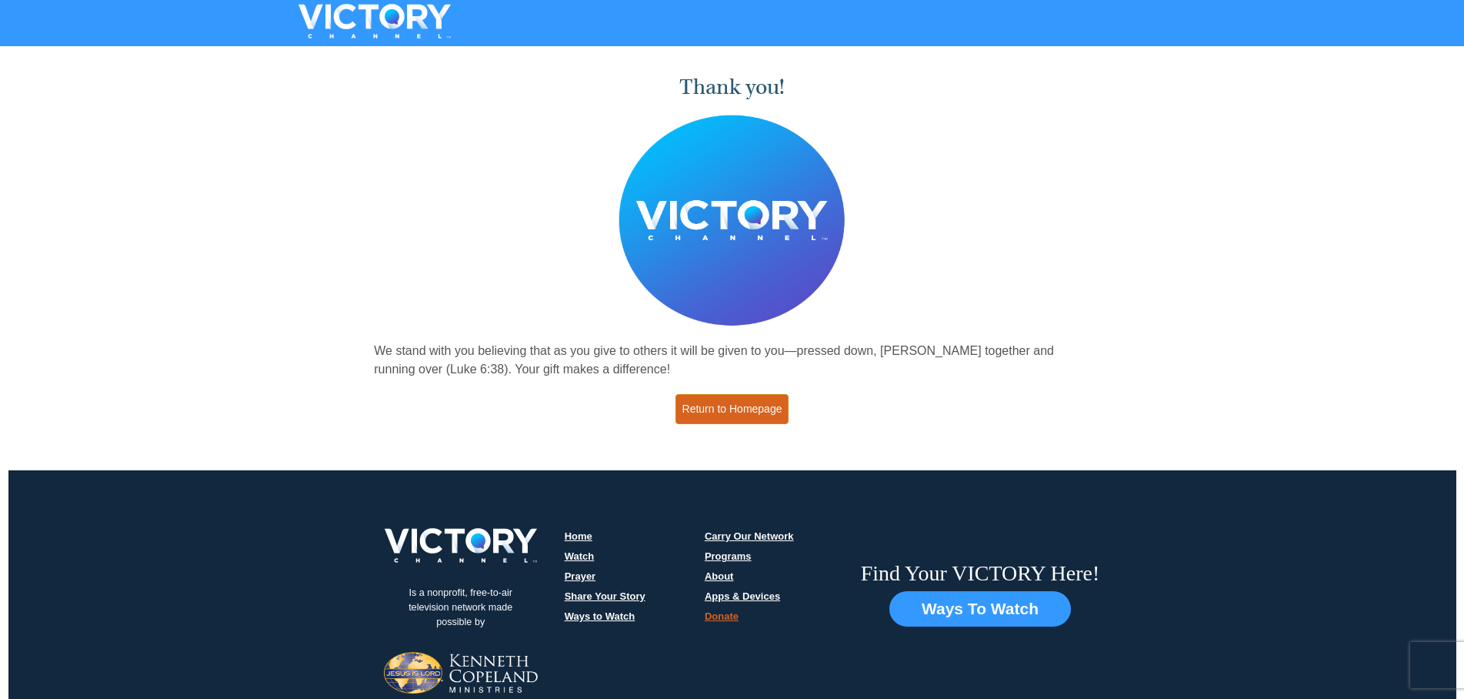
click at [736, 416] on link "Return to Homepage" at bounding box center [733, 409] width 114 height 30
